Goal: Information Seeking & Learning: Learn about a topic

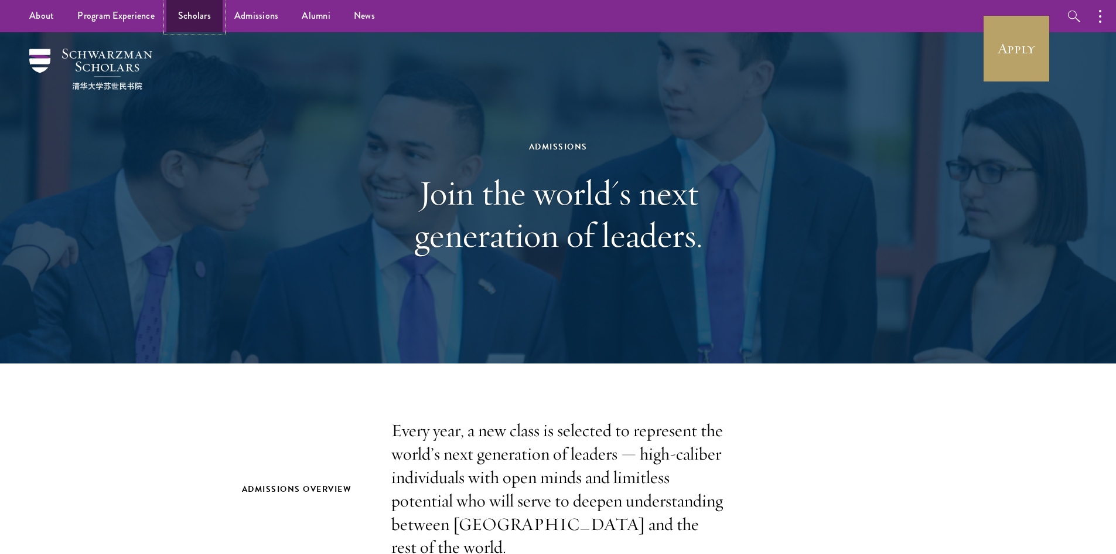
click at [201, 13] on link "Scholars" at bounding box center [194, 16] width 56 height 32
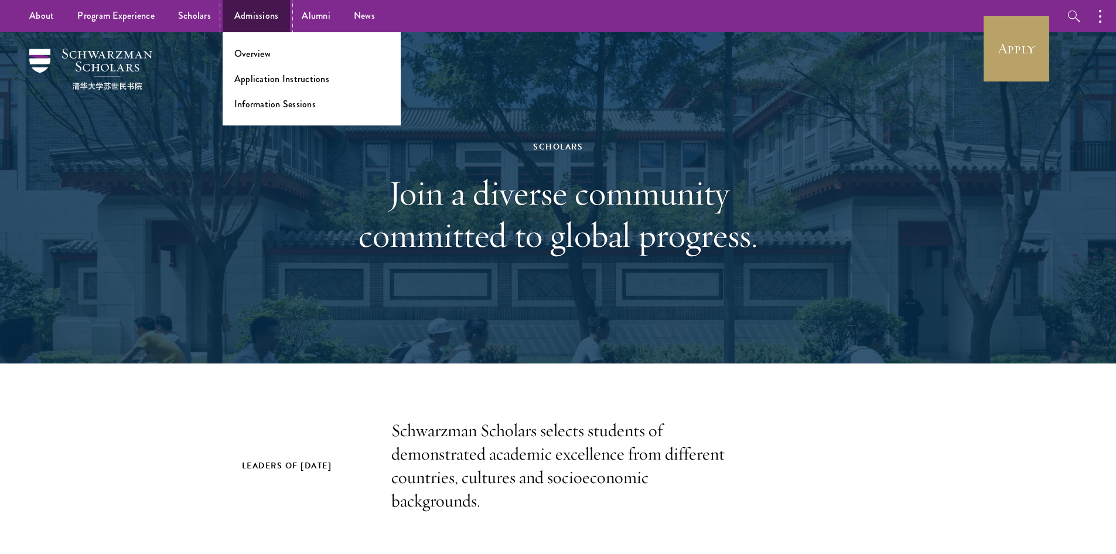
click at [233, 6] on link "Admissions" at bounding box center [257, 16] width 68 height 32
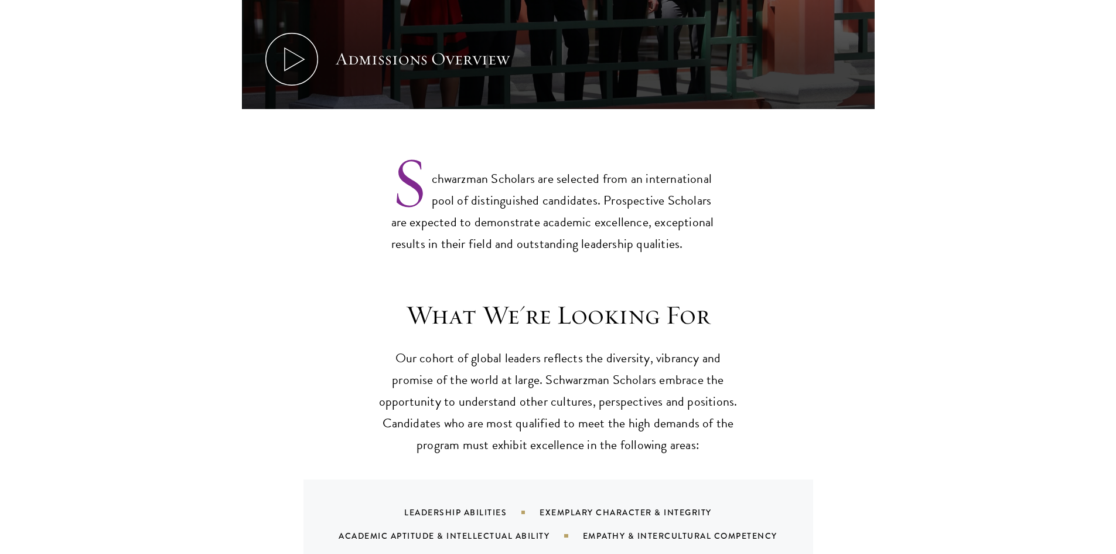
scroll to position [900, 0]
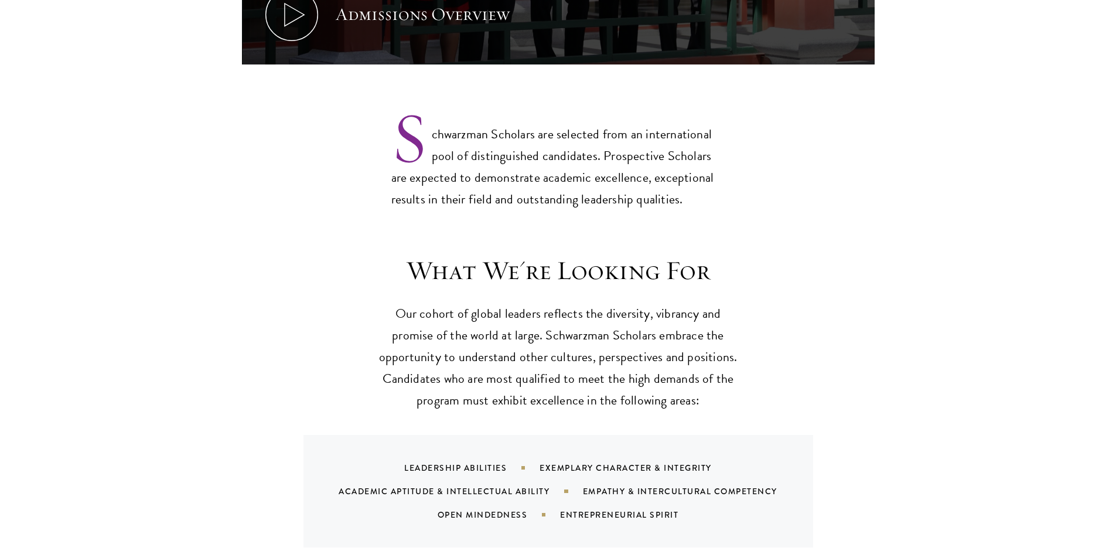
click at [453, 462] on div "Leadership Abilities" at bounding box center [471, 468] width 135 height 12
click at [456, 462] on div "Leadership Abilities" at bounding box center [471, 468] width 135 height 12
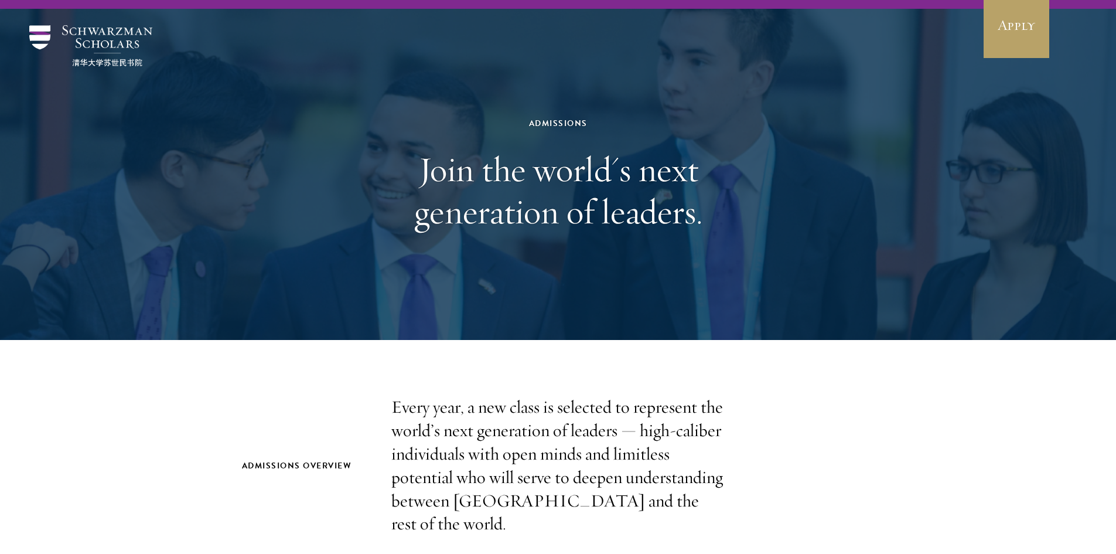
scroll to position [0, 0]
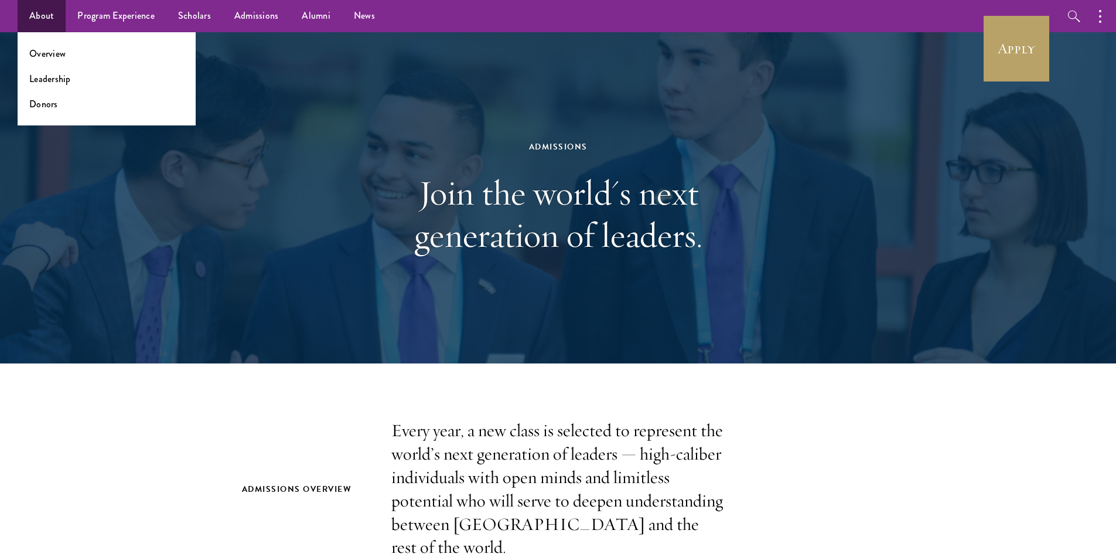
click at [60, 86] on ul "Overview Leadership Donors" at bounding box center [107, 78] width 178 height 93
click at [54, 80] on link "Leadership" at bounding box center [50, 78] width 42 height 13
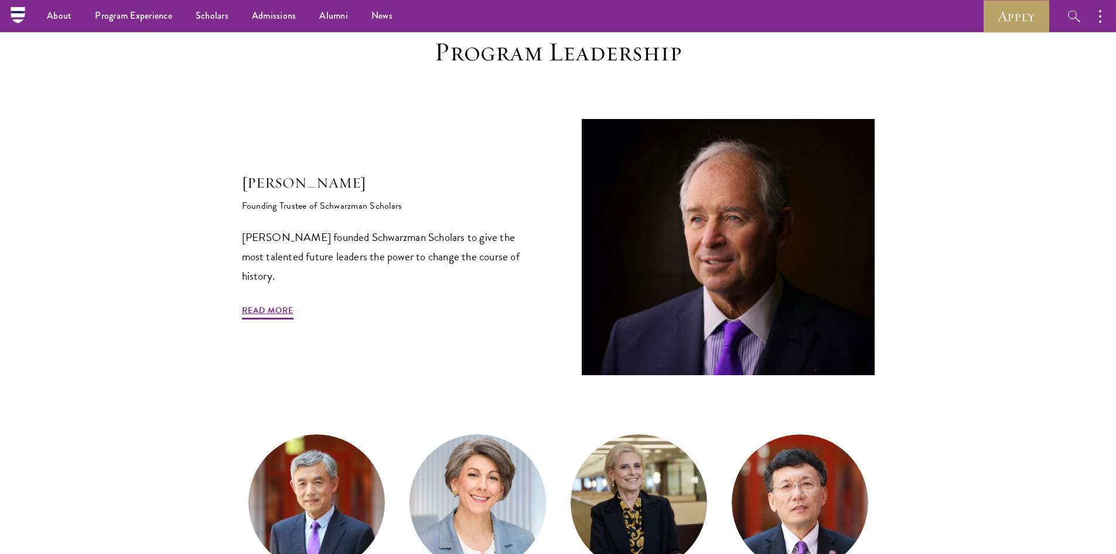
scroll to position [234, 0]
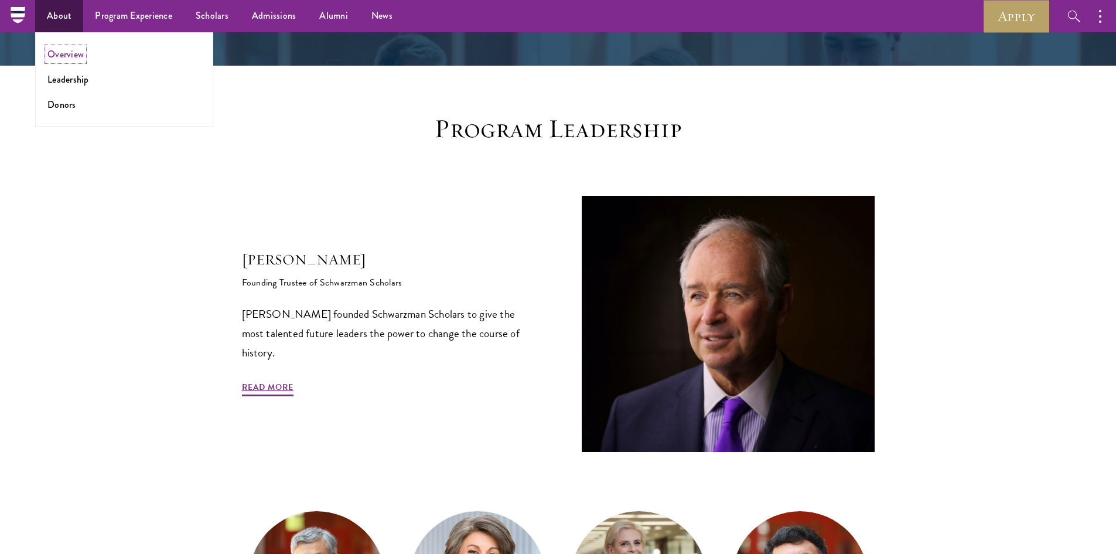
click at [65, 47] on link "Overview" at bounding box center [65, 53] width 36 height 13
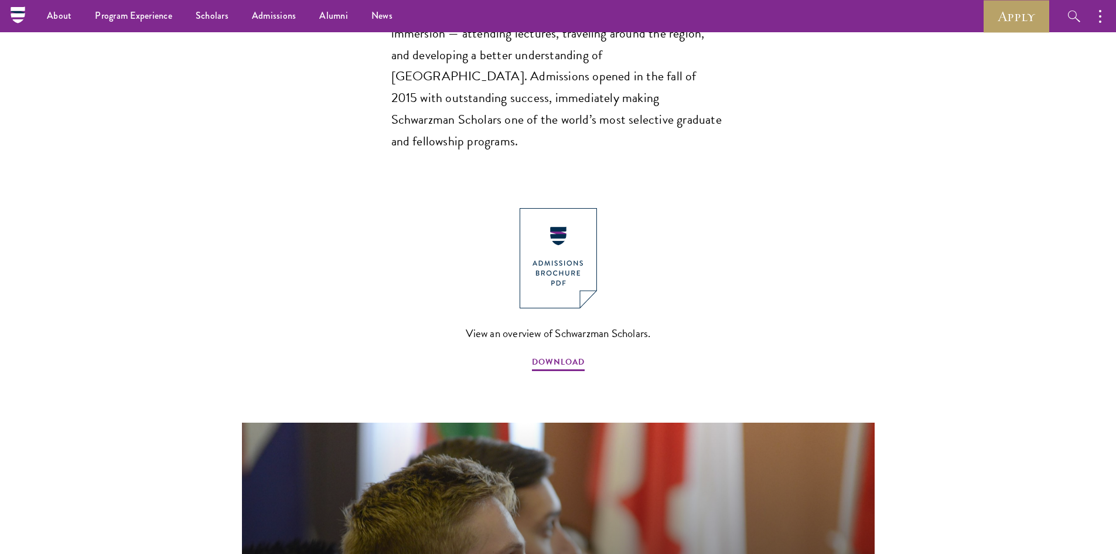
scroll to position [1113, 0]
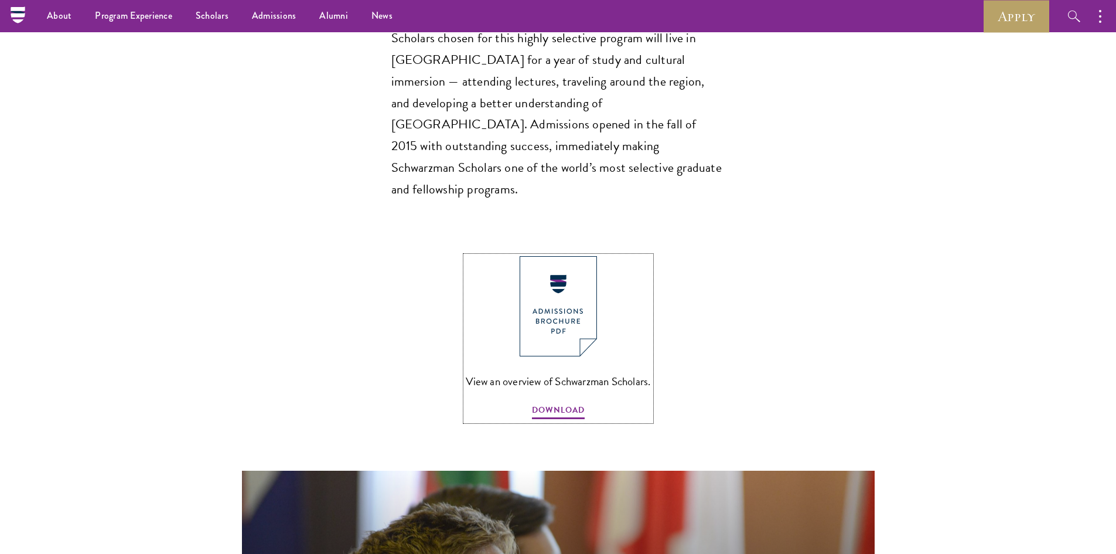
click at [588, 258] on img at bounding box center [558, 306] width 77 height 100
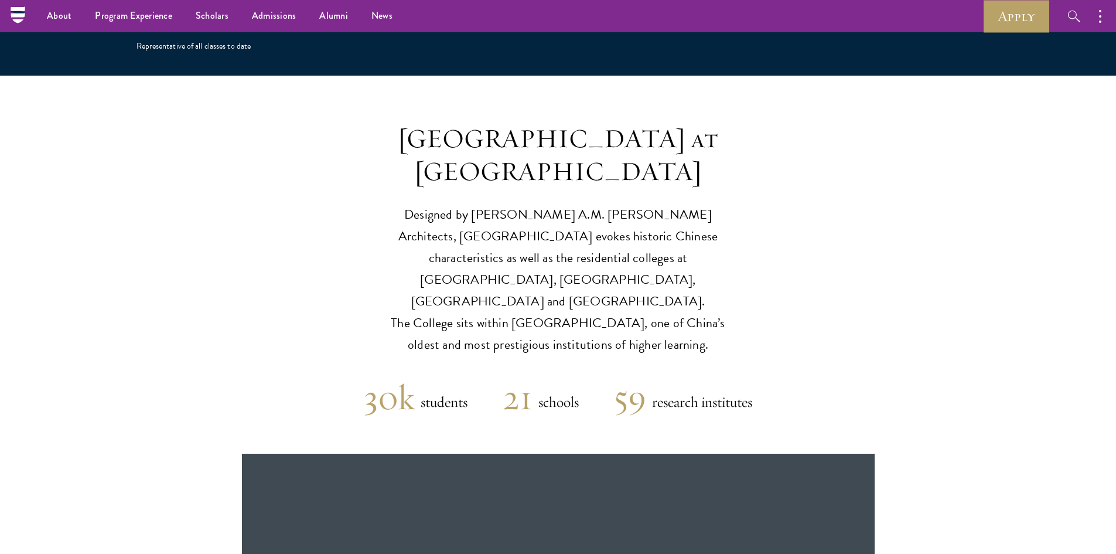
scroll to position [2695, 0]
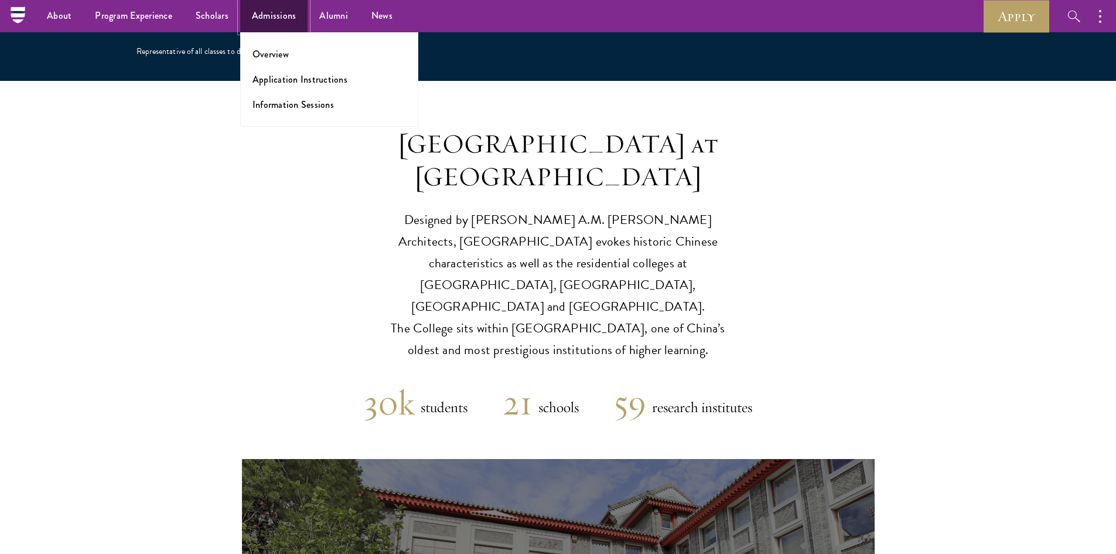
click at [273, 10] on link "Admissions" at bounding box center [274, 16] width 68 height 32
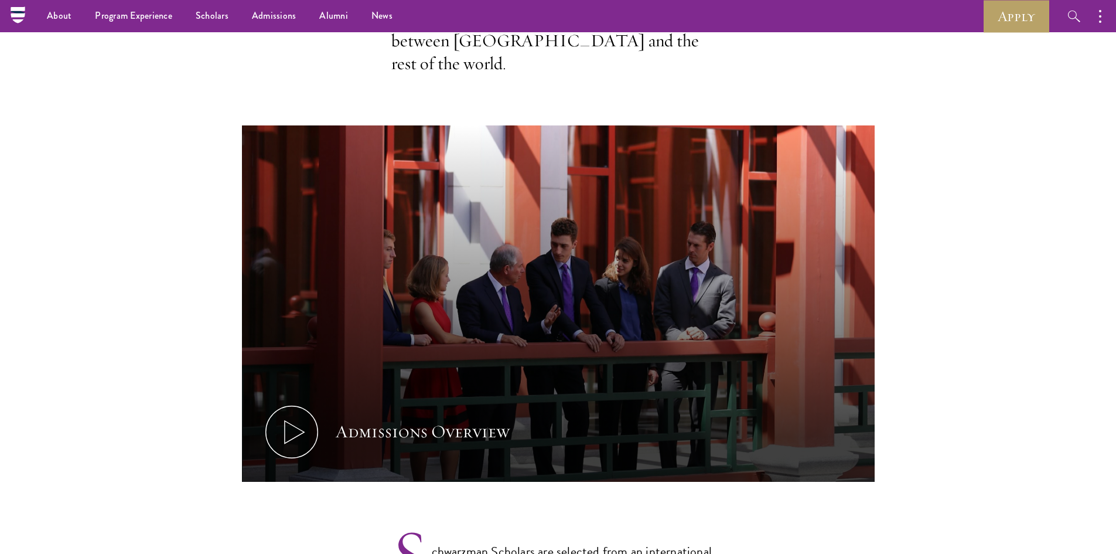
scroll to position [351, 0]
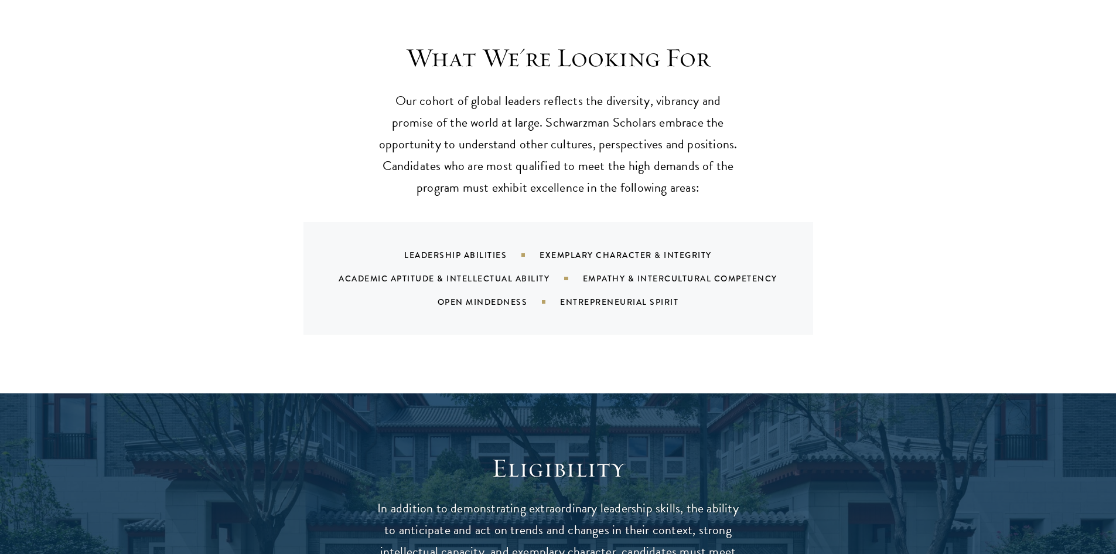
scroll to position [1172, 0]
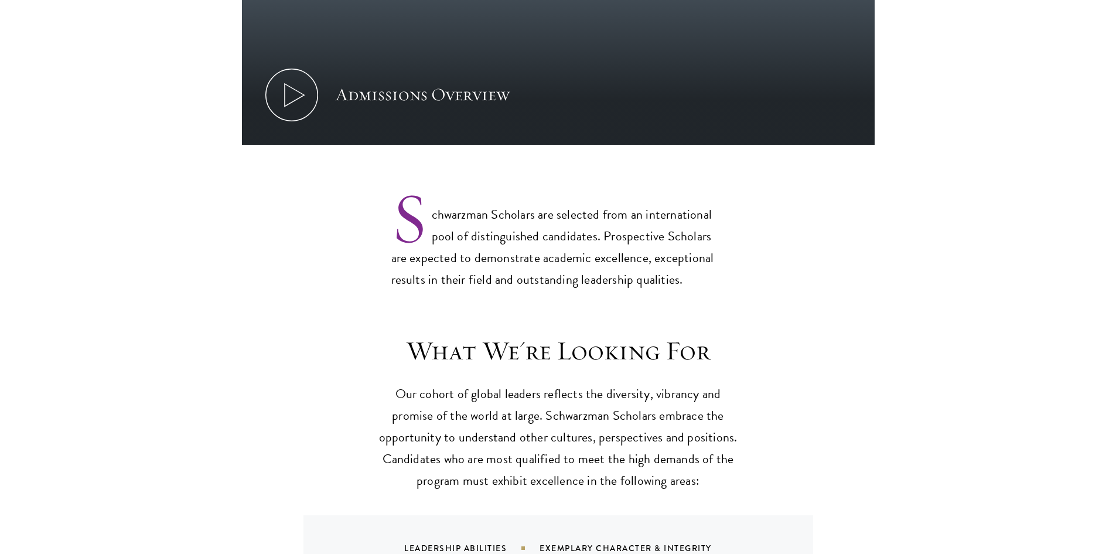
scroll to position [996, 0]
